Goal: Information Seeking & Learning: Check status

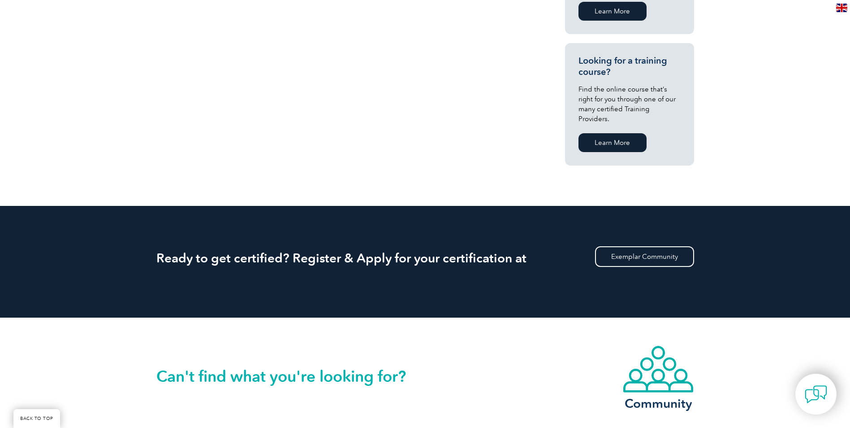
scroll to position [672, 0]
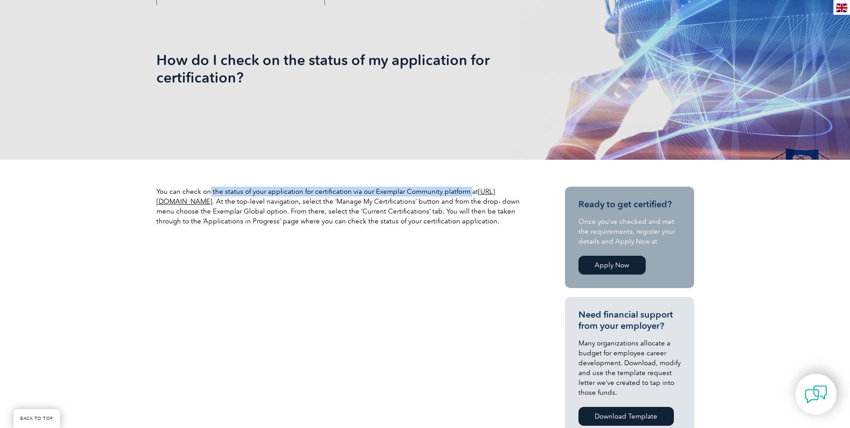
scroll to position [134, 0]
click at [372, 191] on p "You can check on the status of your application for certification via our Exemp…" at bounding box center [344, 205] width 376 height 39
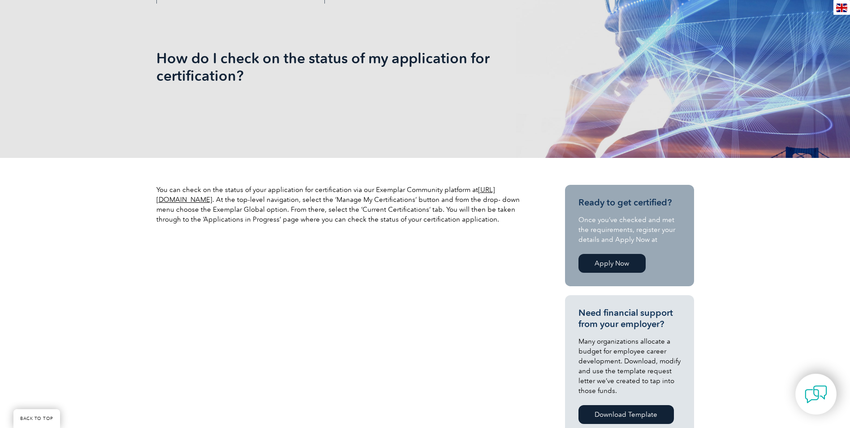
drag, startPoint x: 366, startPoint y: 200, endPoint x: 363, endPoint y: 210, distance: 10.2
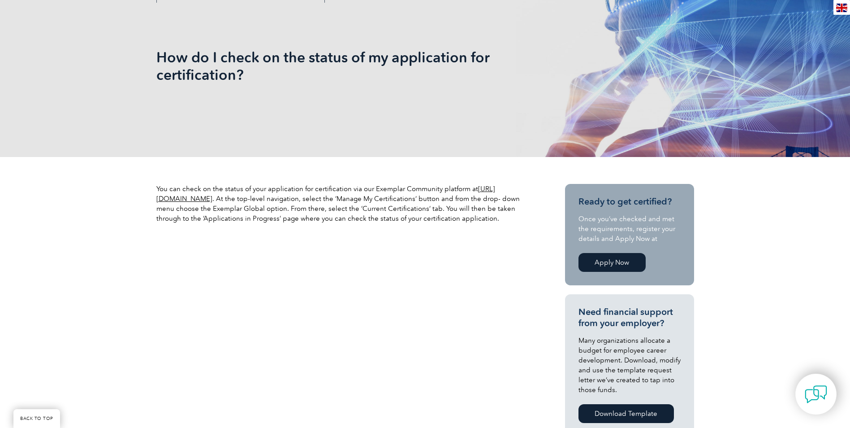
click at [363, 210] on p "You can check on the status of your application for certification via our Exemp…" at bounding box center [344, 203] width 376 height 39
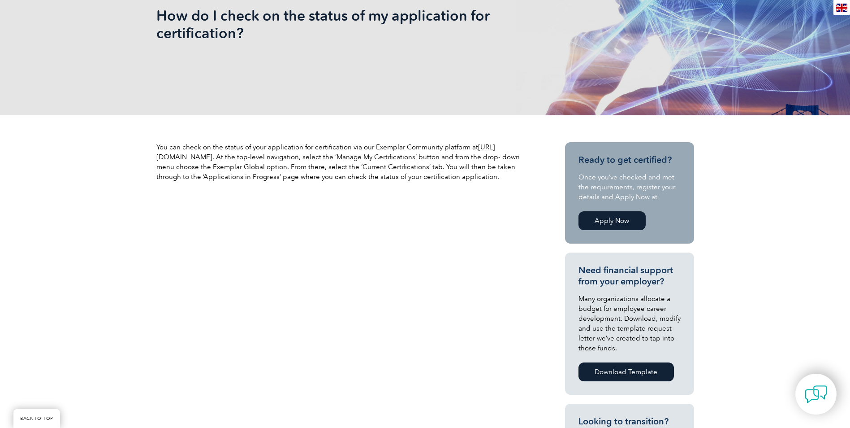
drag, startPoint x: 363, startPoint y: 210, endPoint x: 366, endPoint y: 242, distance: 31.5
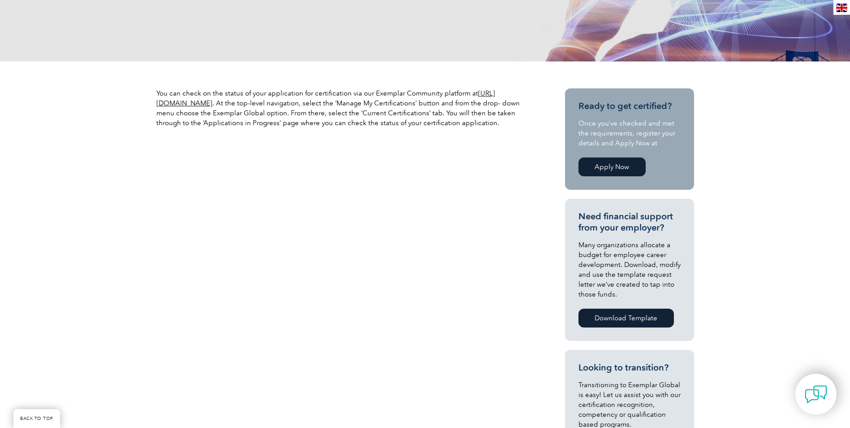
scroll to position [282, 0]
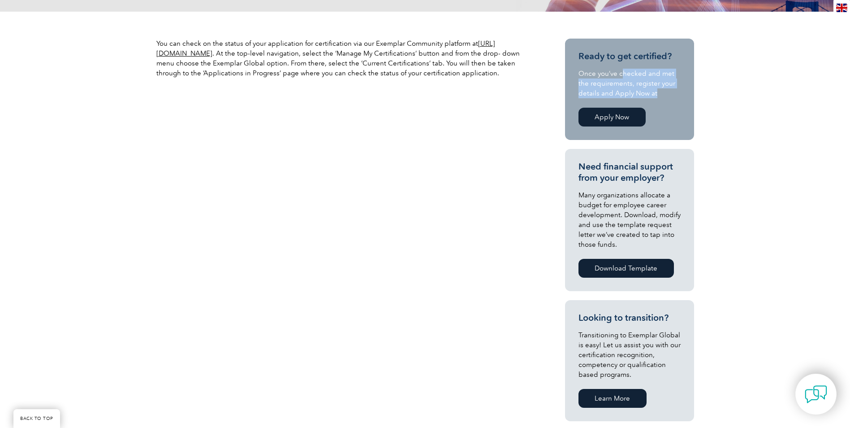
drag, startPoint x: 623, startPoint y: 69, endPoint x: 661, endPoint y: 88, distance: 42.5
click at [661, 88] on p "Once you’ve checked and met the requirements, register your details and Apply N…" at bounding box center [630, 84] width 102 height 30
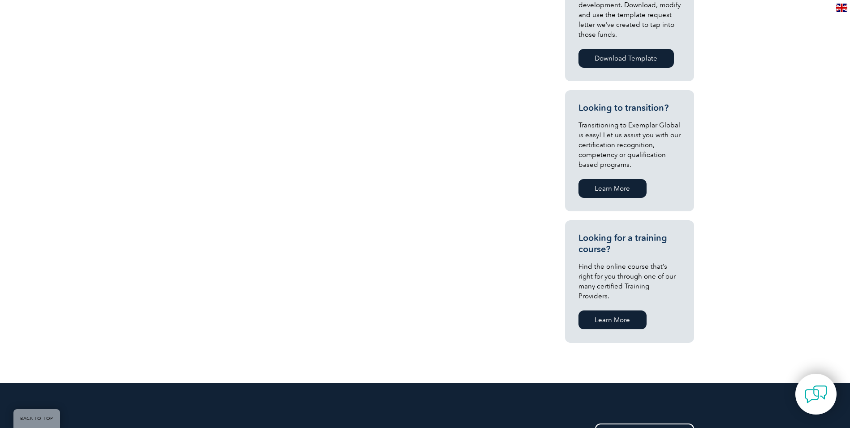
scroll to position [551, 0]
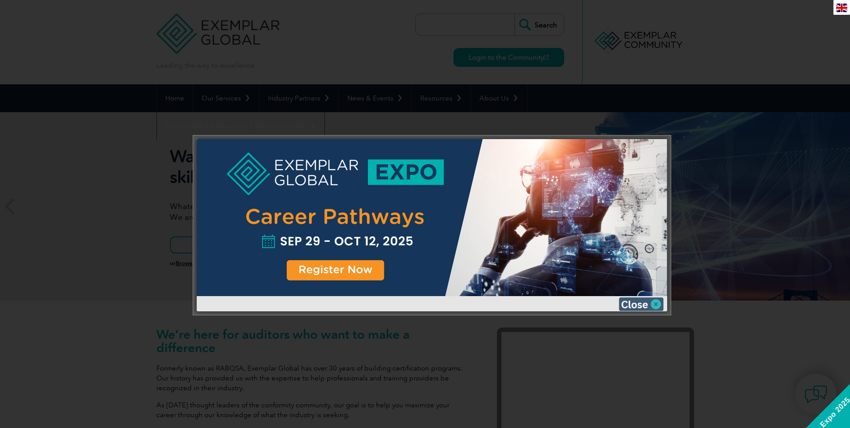
click at [655, 307] on img at bounding box center [641, 303] width 45 height 13
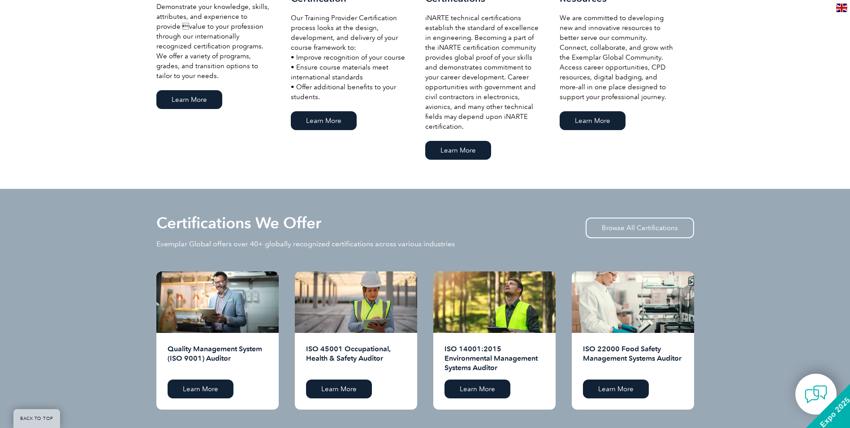
drag, startPoint x: 410, startPoint y: 234, endPoint x: 405, endPoint y: 281, distance: 48.2
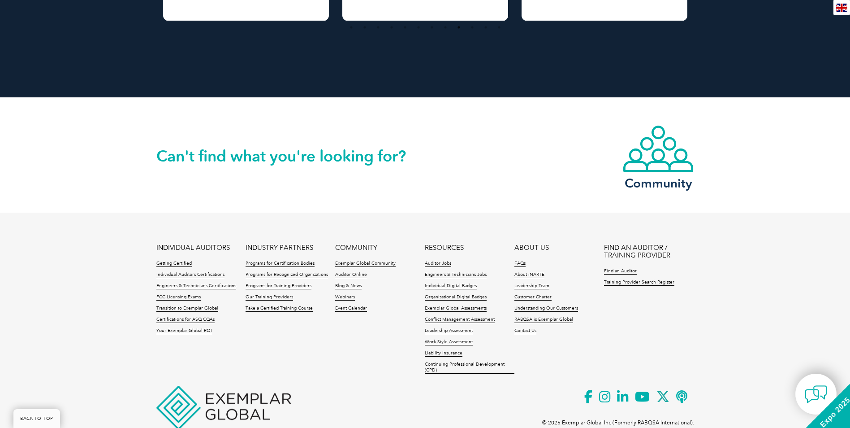
drag, startPoint x: 405, startPoint y: 229, endPoint x: 409, endPoint y: 333, distance: 103.6
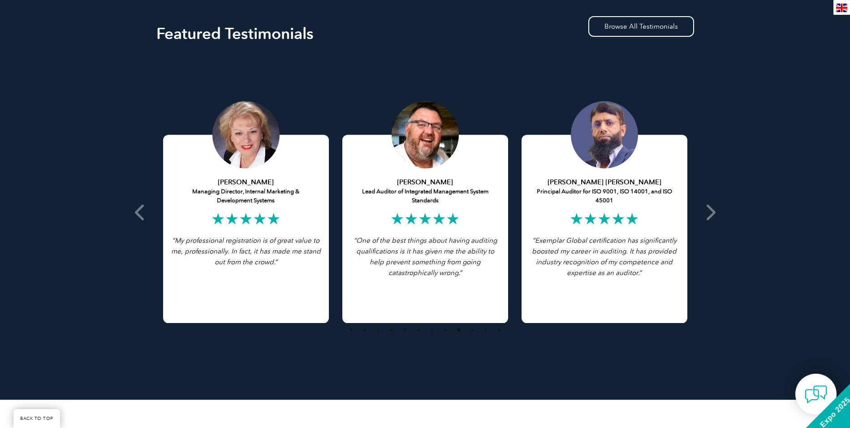
drag, startPoint x: 405, startPoint y: 312, endPoint x: 398, endPoint y: 214, distance: 98.4
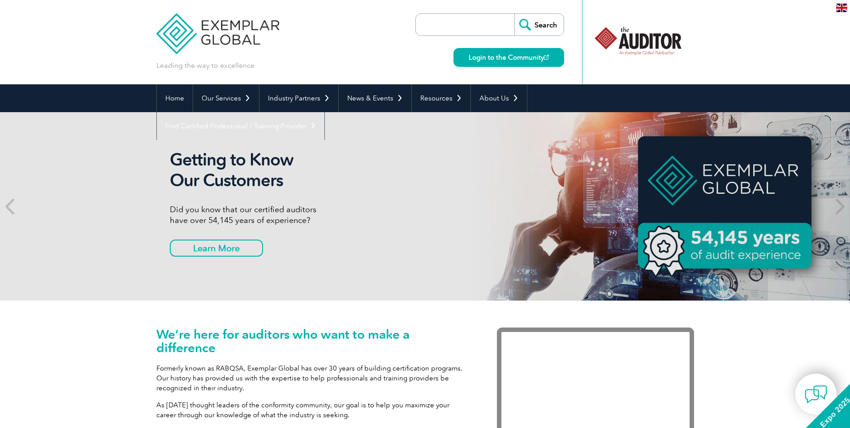
drag, startPoint x: 395, startPoint y: 254, endPoint x: 376, endPoint y: 175, distance: 81.5
